Goal: Transaction & Acquisition: Obtain resource

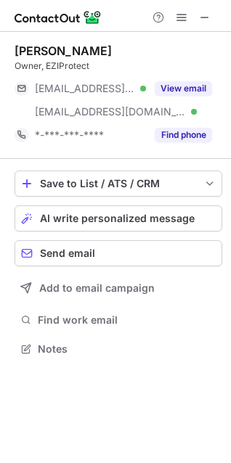
scroll to position [339, 231]
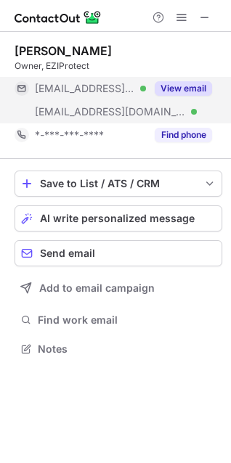
click at [181, 89] on button "View email" at bounding box center [182, 88] width 57 height 15
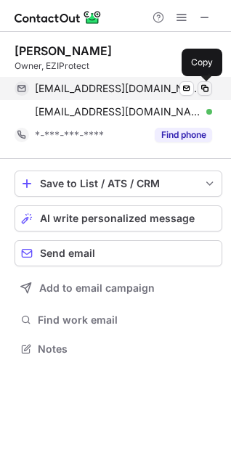
click at [206, 88] on span at bounding box center [205, 89] width 12 height 12
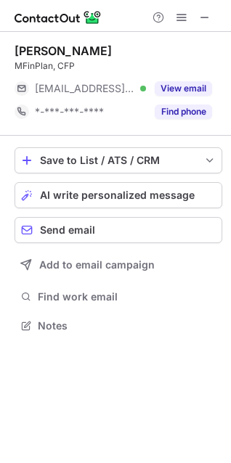
scroll to position [315, 231]
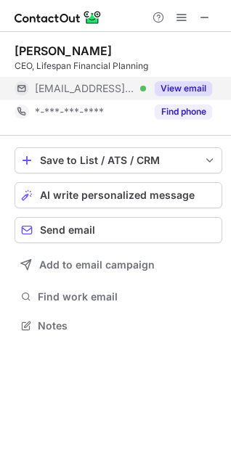
click at [176, 84] on button "View email" at bounding box center [182, 88] width 57 height 15
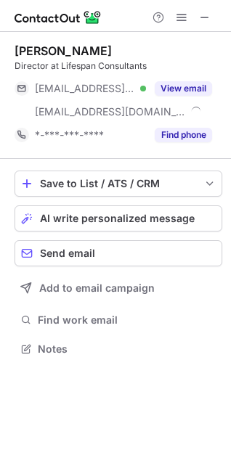
scroll to position [339, 231]
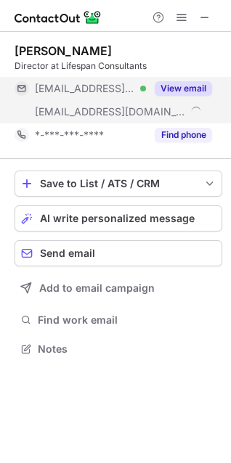
click at [191, 93] on button "View email" at bounding box center [182, 88] width 57 height 15
